Goal: Information Seeking & Learning: Learn about a topic

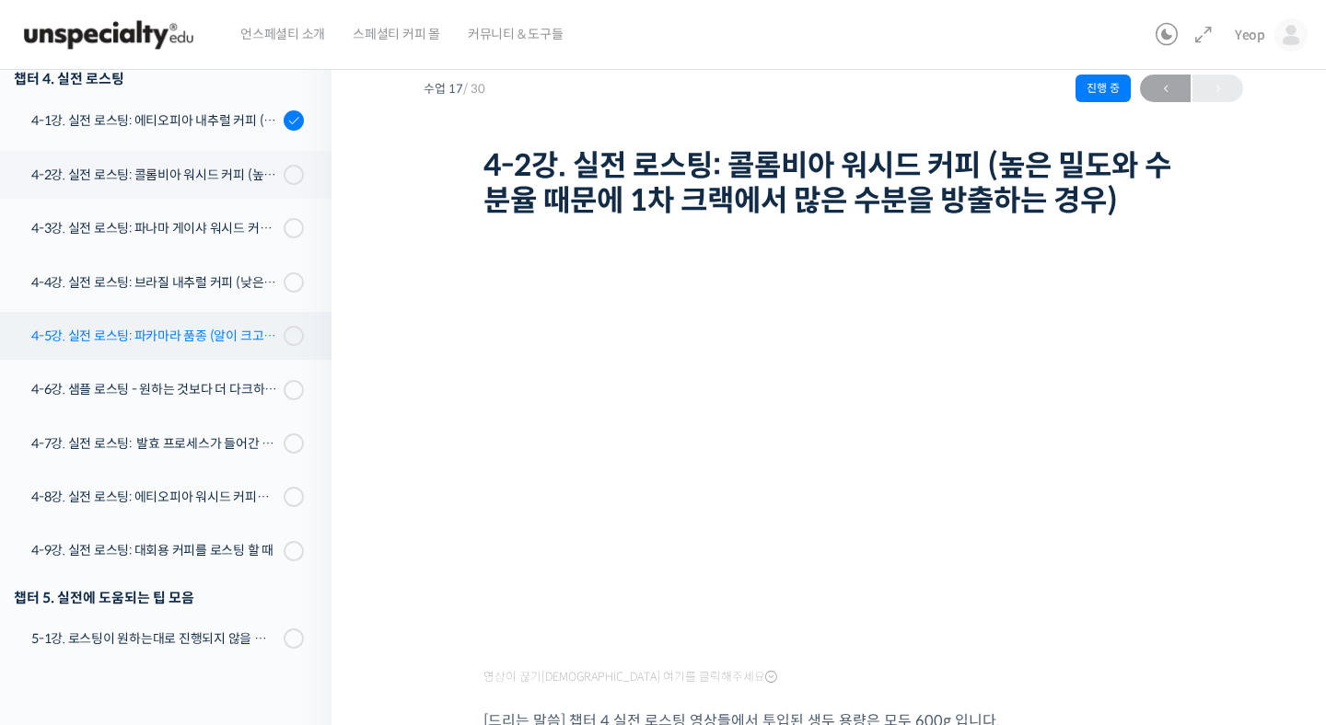
scroll to position [1143, 0]
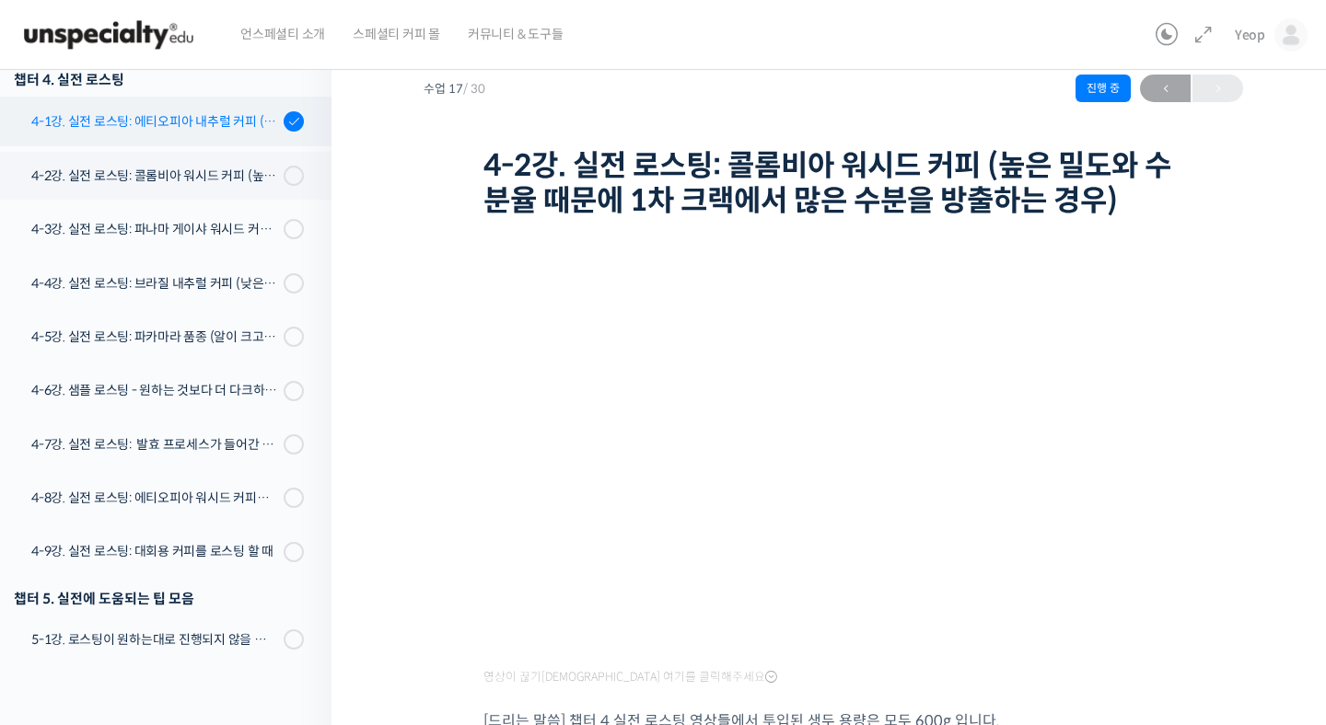
click at [209, 127] on div "4-1강. 실전 로스팅: 에티오피아 내추럴 커피 (당분이 많이 포함되어 있고 색이 고르지 않은 경우)" at bounding box center [154, 121] width 247 height 20
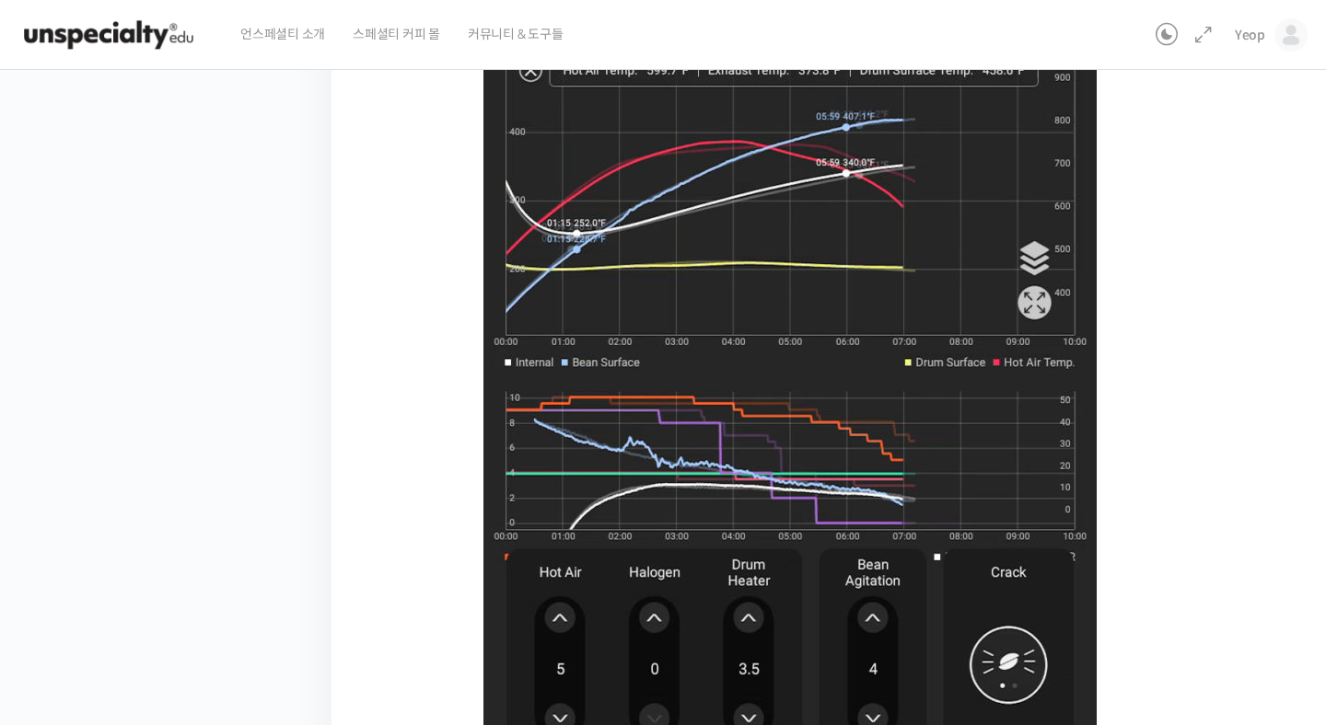
scroll to position [985, 0]
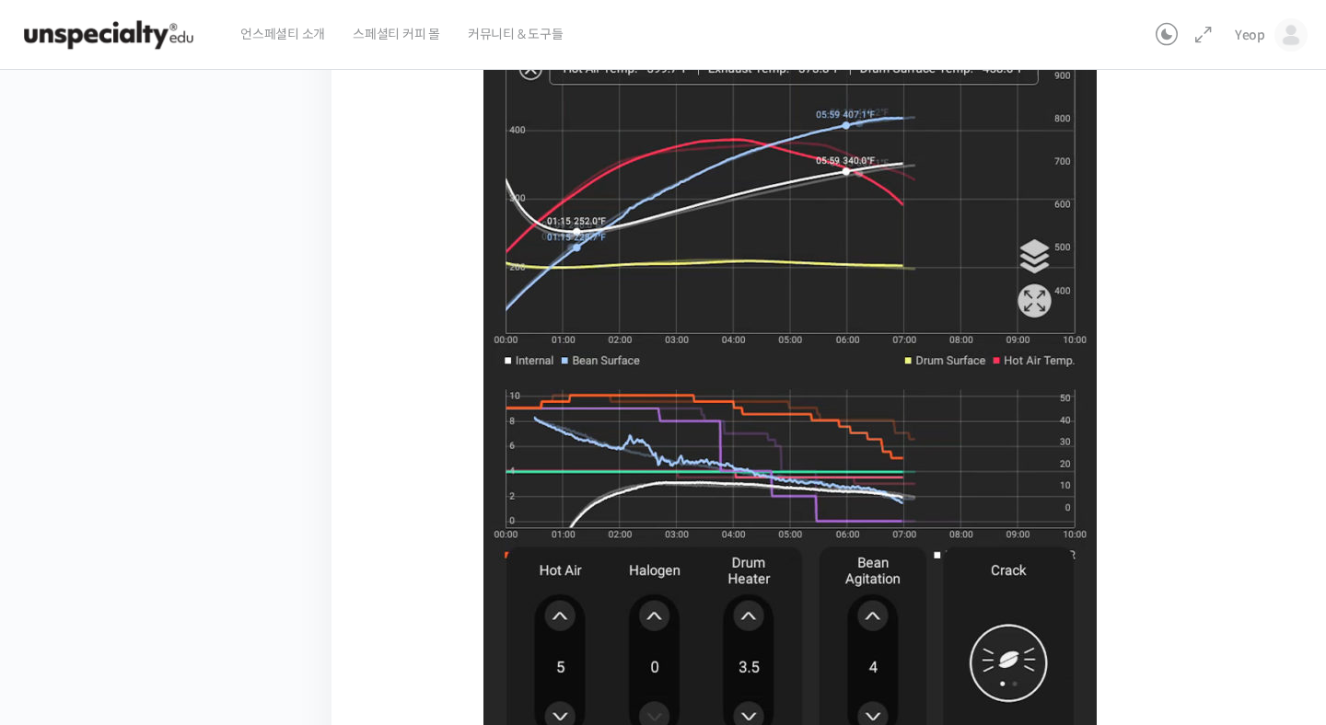
click at [724, 361] on img at bounding box center [789, 307] width 613 height 943
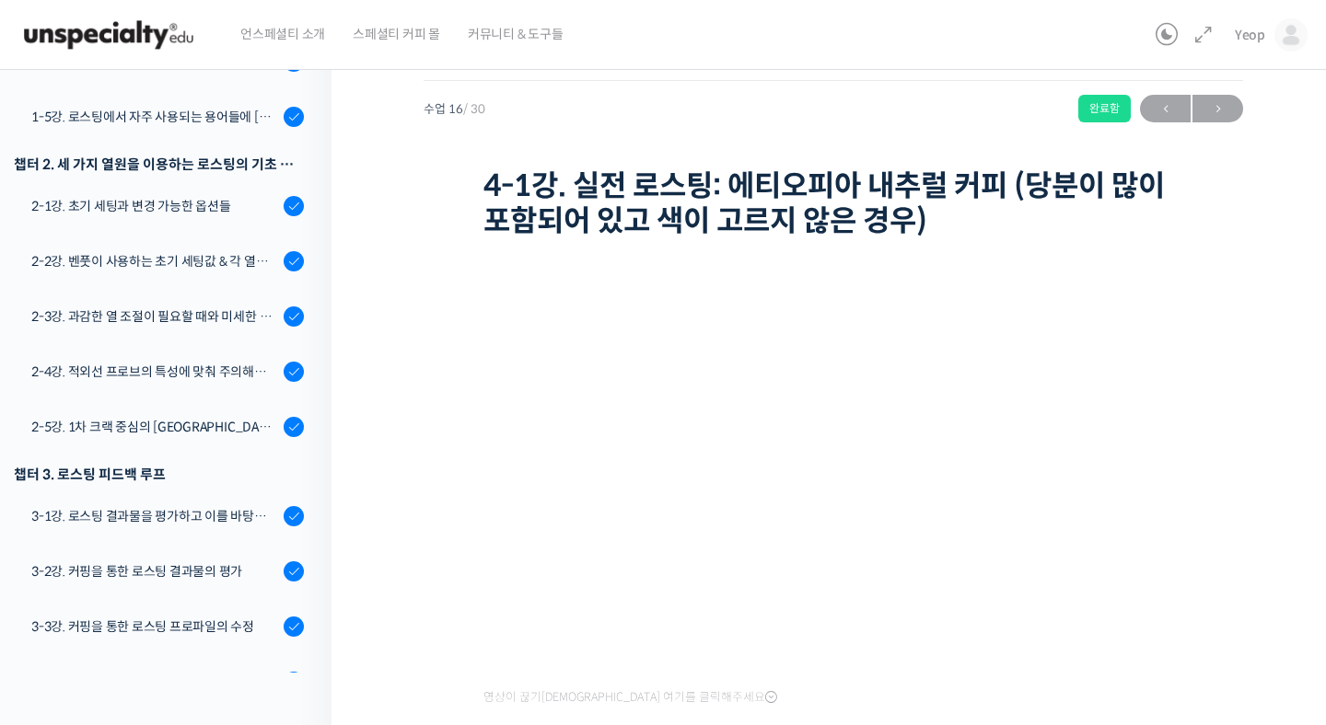
scroll to position [0, 0]
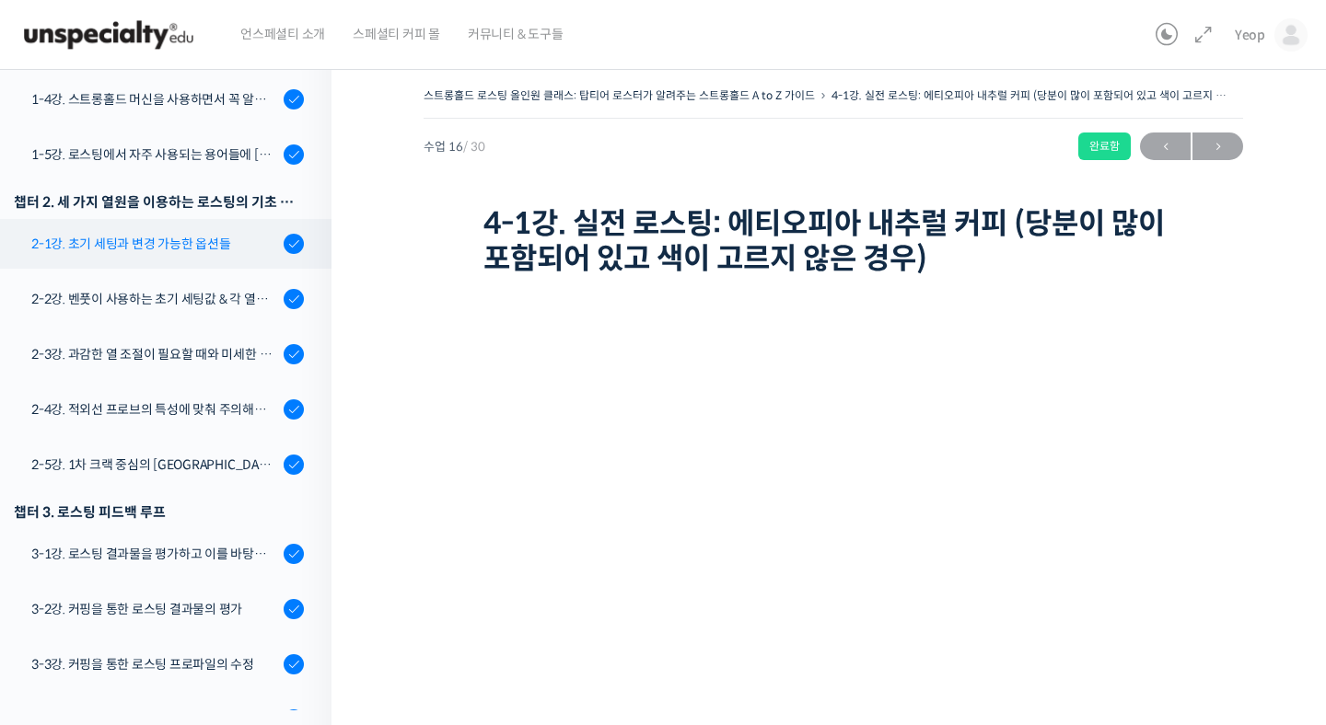
click at [181, 253] on link "2-1강. 초기 세팅과 변경 가능한 옵션들" at bounding box center [161, 244] width 341 height 50
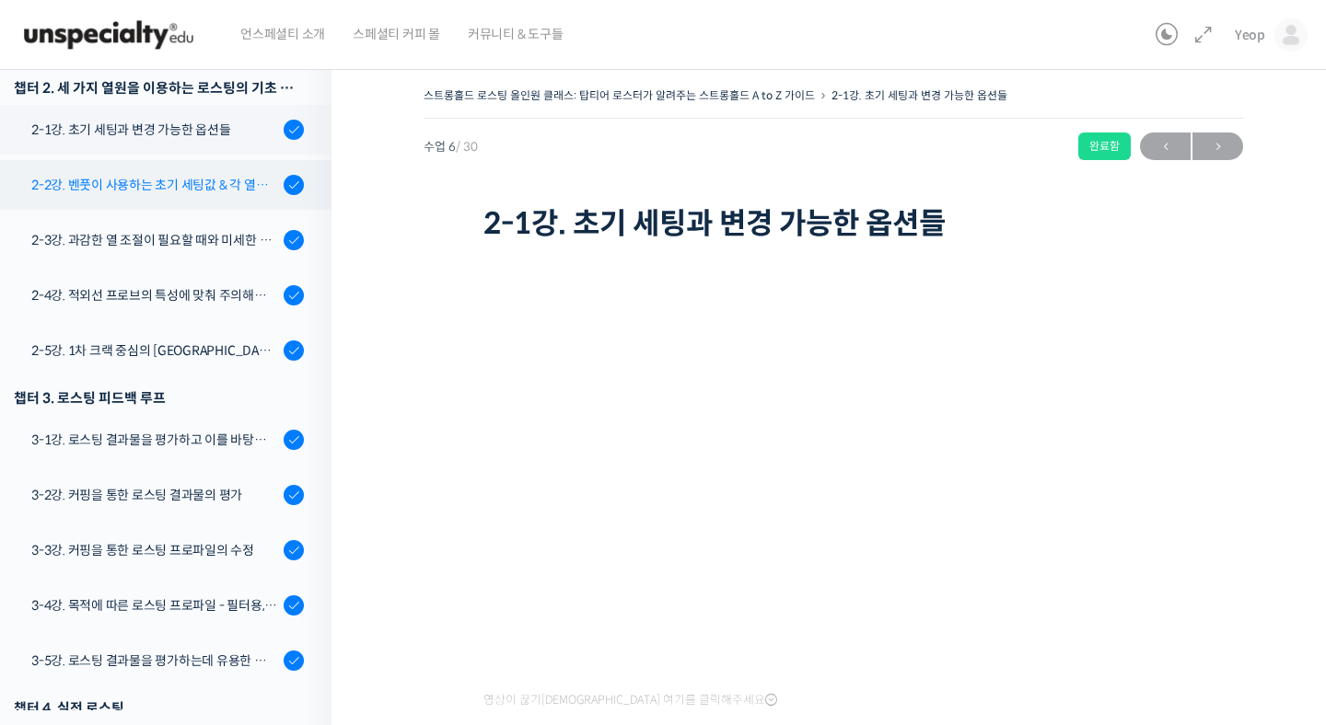
click at [168, 178] on div "2-2강. 벤풋이 사용하는 초기 세팅값 & 각 열원이 하는 역할" at bounding box center [154, 185] width 247 height 20
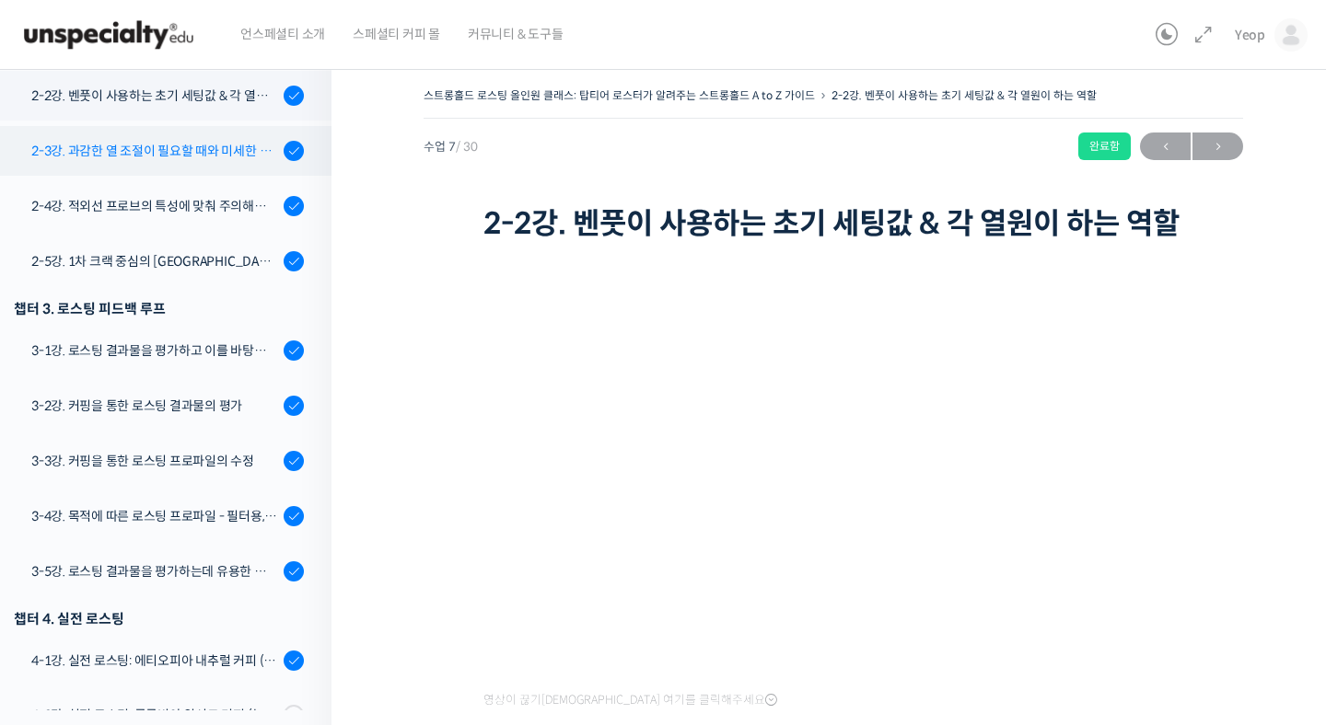
click at [166, 134] on link "2-3강. 과감한 열 조절이 필요할 때와 미세한 열 조절이 필요할 때" at bounding box center [161, 151] width 341 height 50
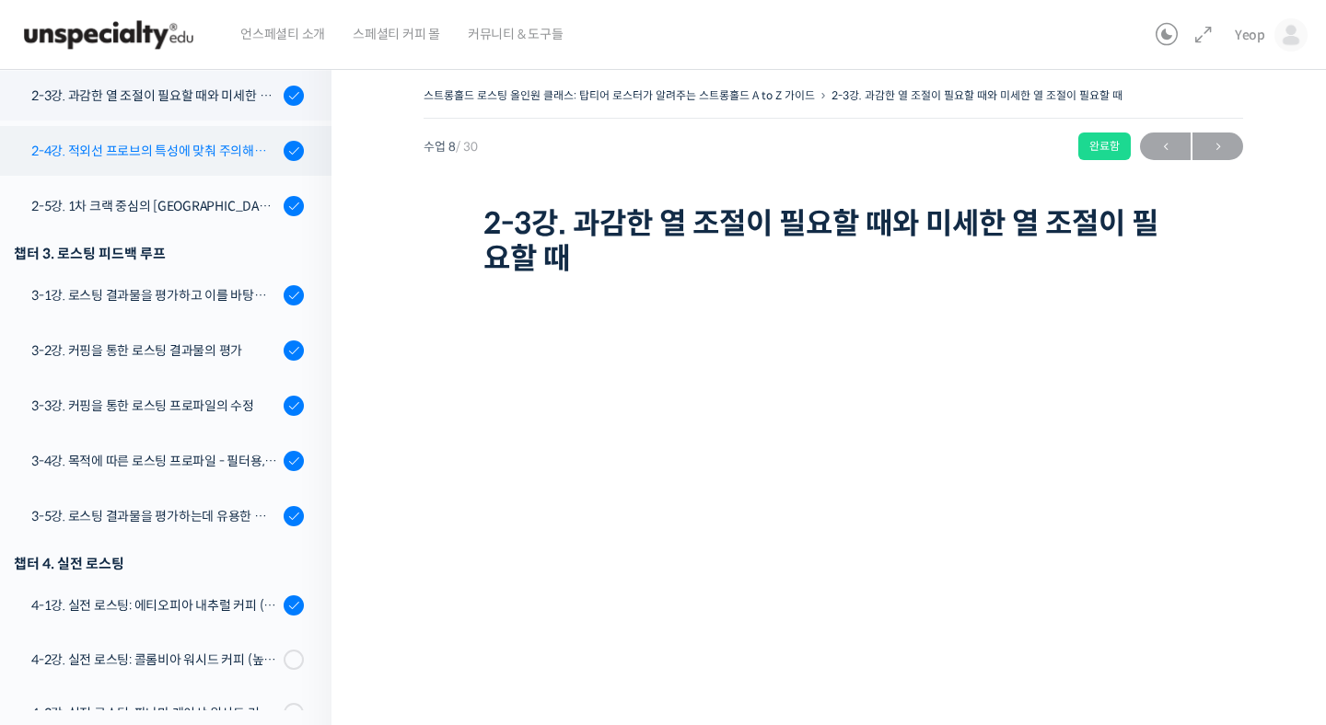
click at [237, 155] on div "2-4강. 적외선 프로브의 특성에 맞춰 주의해야 할 점들" at bounding box center [154, 151] width 247 height 20
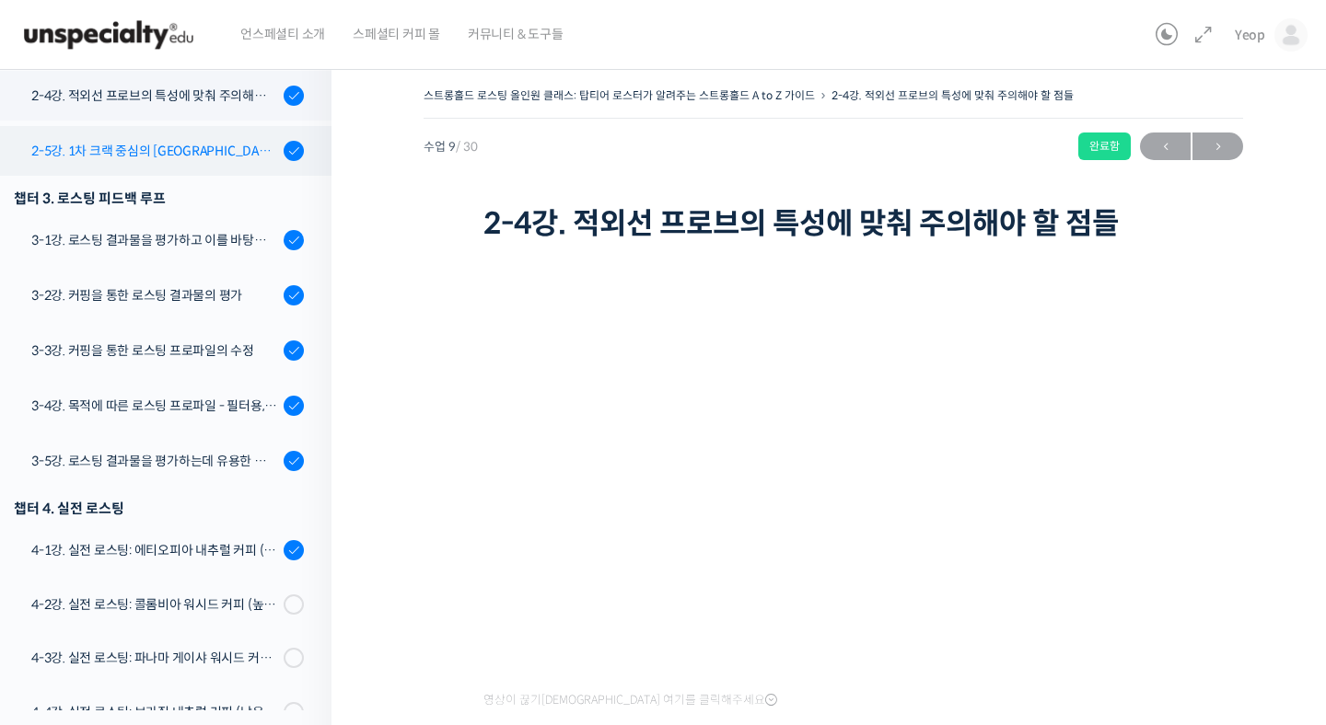
click at [195, 141] on div "2-5강. 1차 크랙 중심의 [GEOGRAPHIC_DATA]에 관하여" at bounding box center [154, 151] width 247 height 20
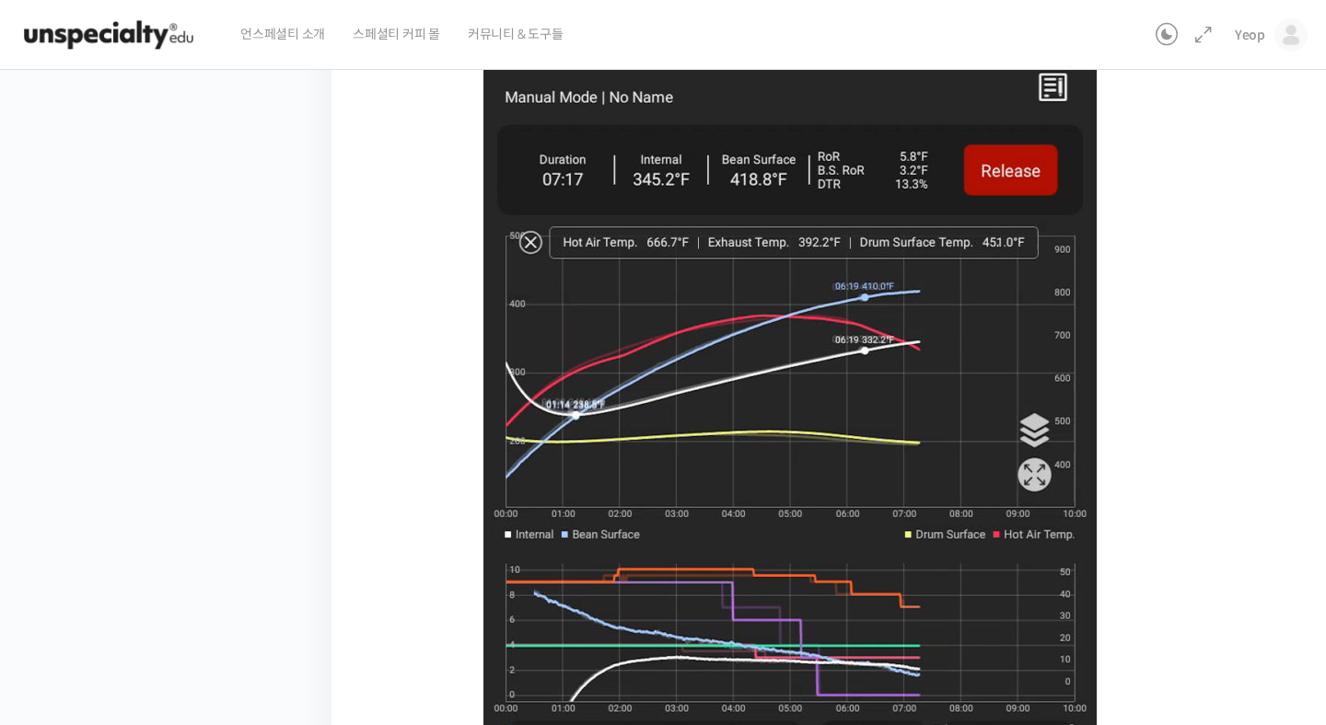
scroll to position [846, 0]
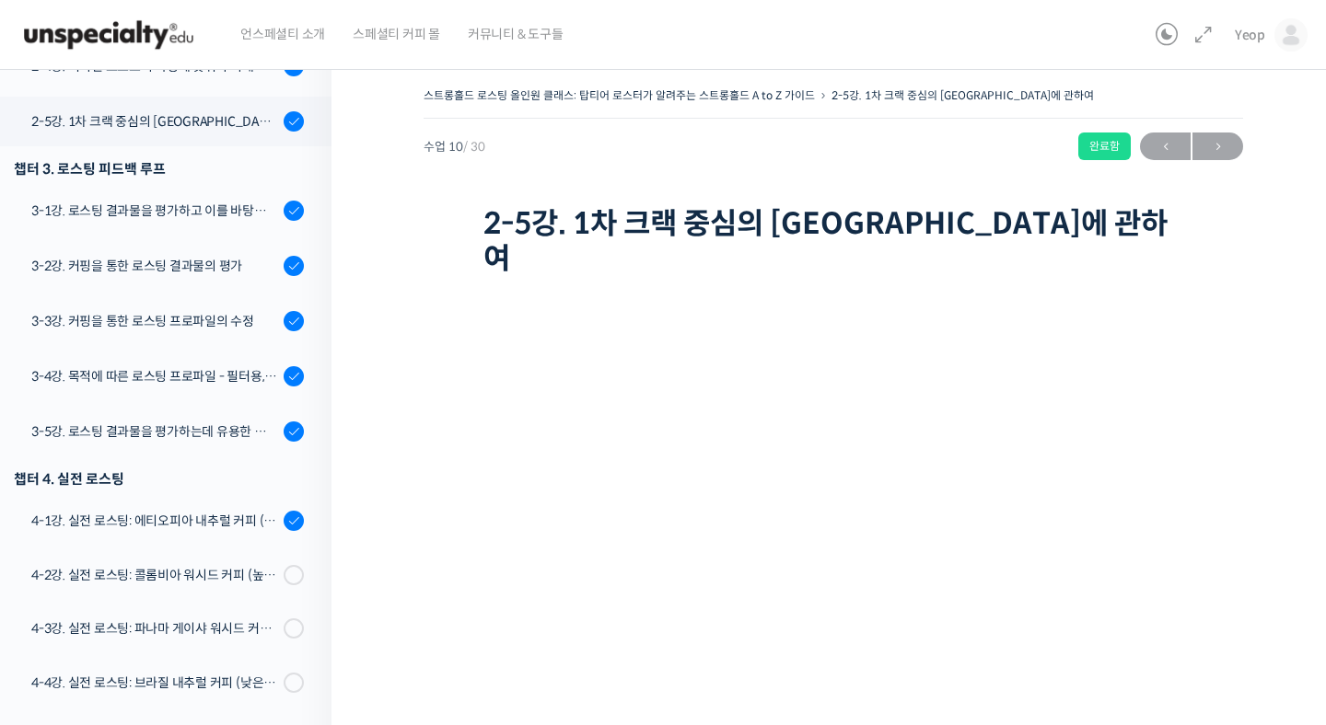
scroll to position [804, 0]
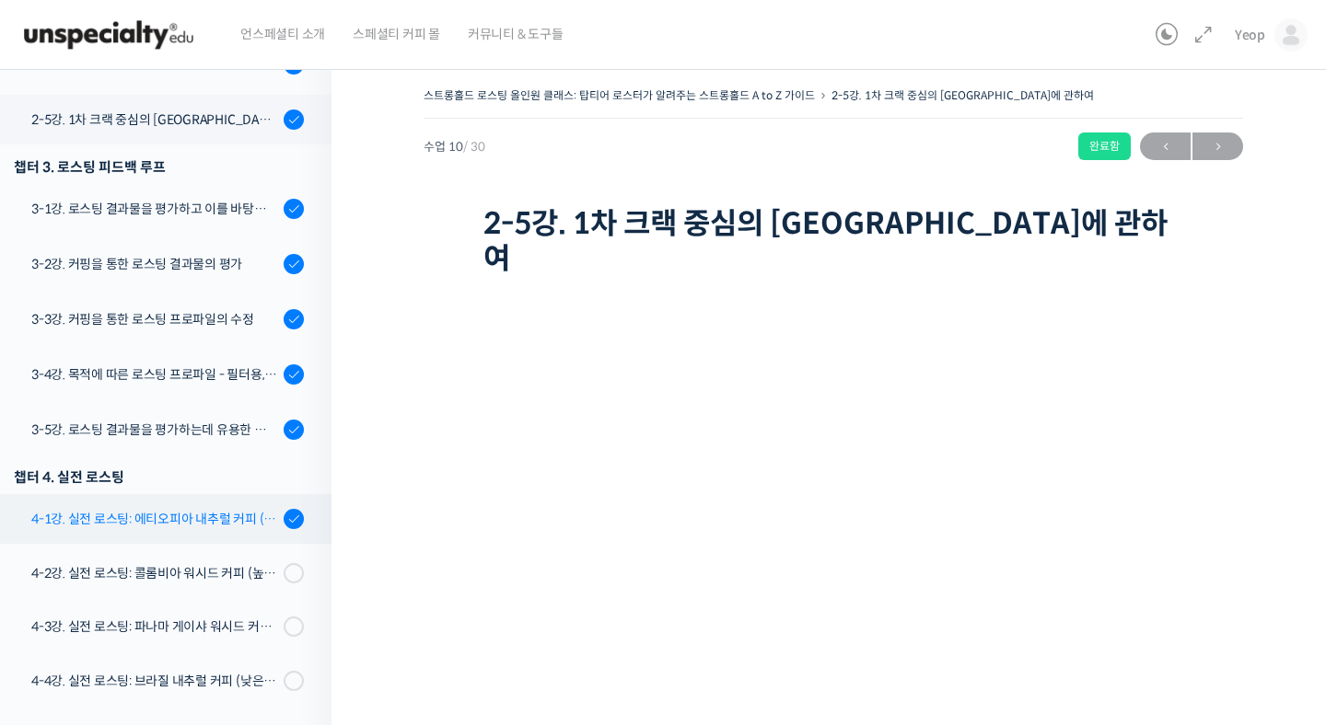
click at [152, 517] on div "4-1강. 실전 로스팅: 에티오피아 내추럴 커피 (당분이 많이 포함되어 있고 색이 고르지 않은 경우)" at bounding box center [154, 519] width 247 height 20
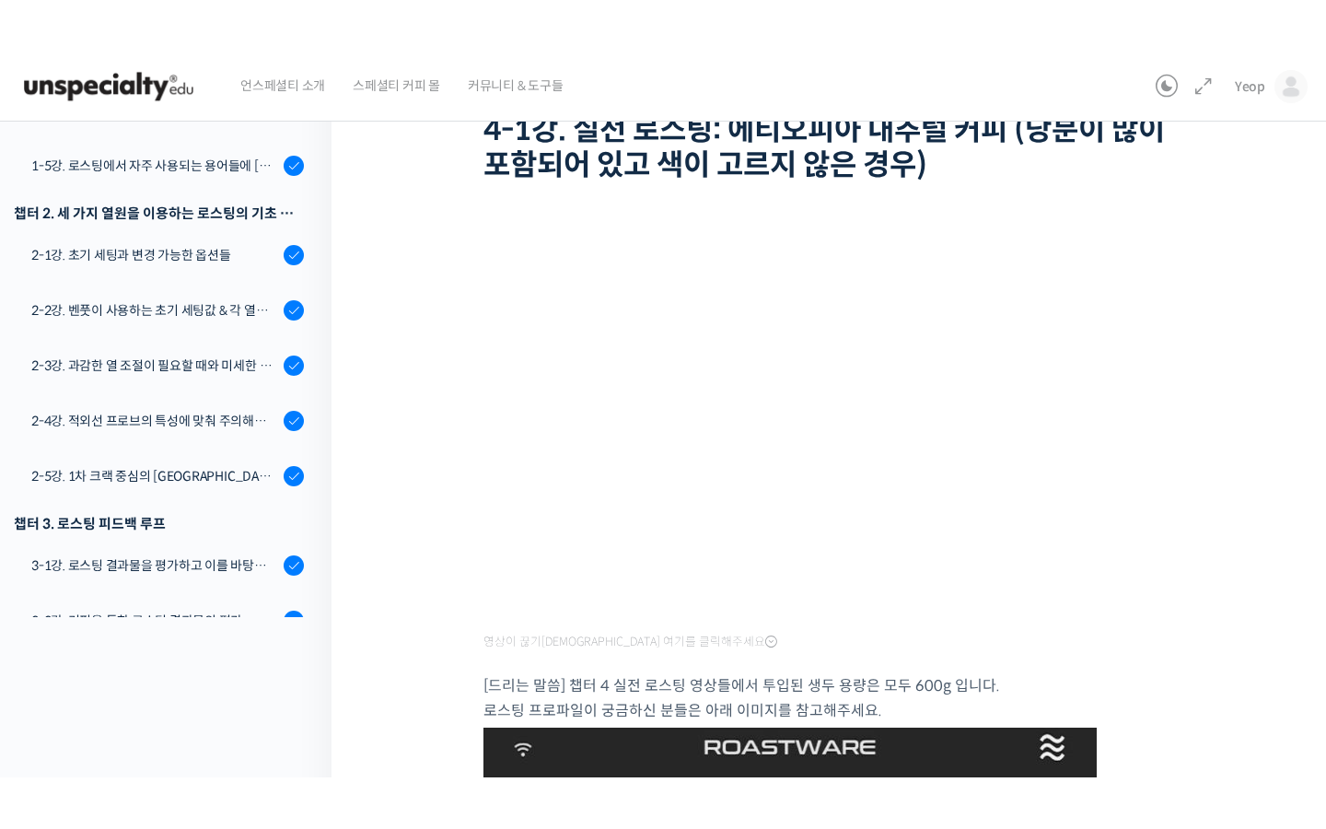
scroll to position [363, 0]
